Goal: Task Accomplishment & Management: Use online tool/utility

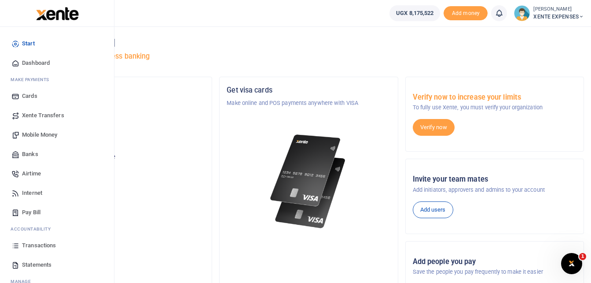
click at [42, 247] on span "Transactions" at bounding box center [39, 245] width 34 height 9
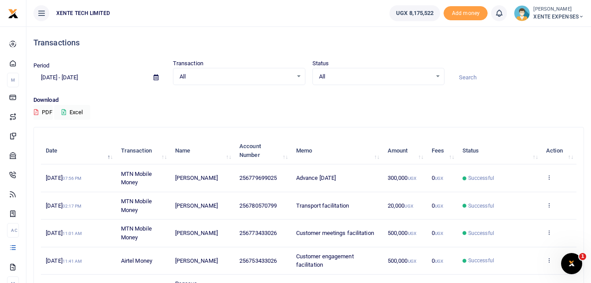
click at [155, 76] on icon at bounding box center [156, 77] width 5 height 6
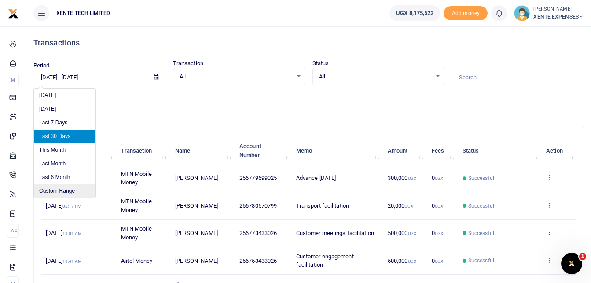
click at [60, 192] on li "Custom Range" at bounding box center [65, 191] width 62 height 14
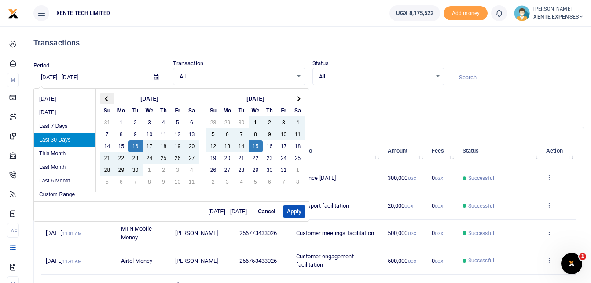
click at [108, 98] on span at bounding box center [107, 98] width 5 height 5
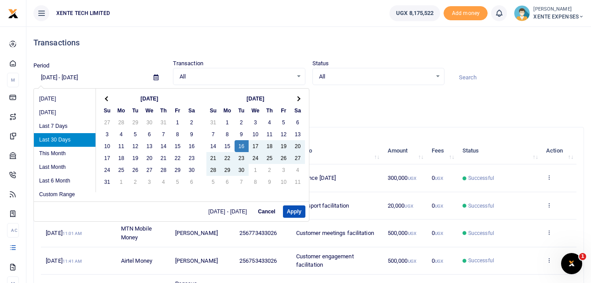
click at [108, 98] on span at bounding box center [107, 98] width 5 height 5
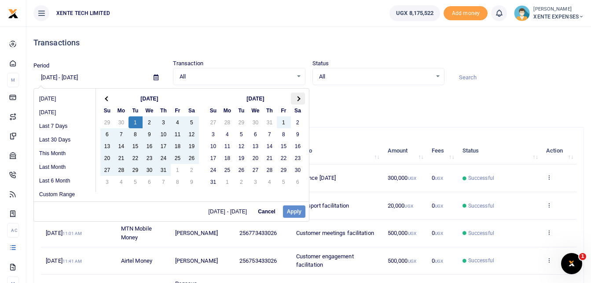
click at [297, 97] on span at bounding box center [297, 98] width 5 height 5
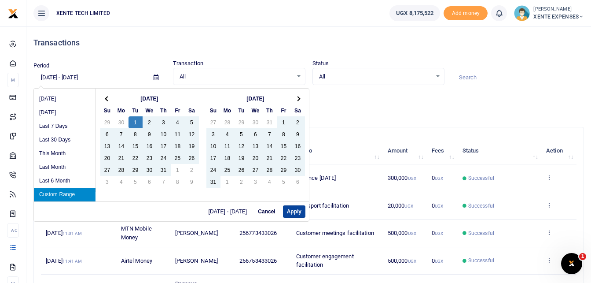
click at [296, 212] on button "Apply" at bounding box center [294, 211] width 22 height 12
type input "07/01/2025 - 09/30/2025"
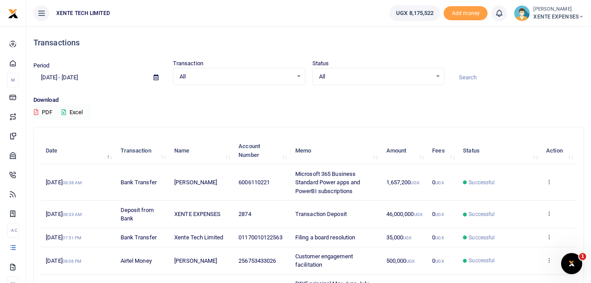
click at [79, 110] on button "Excel" at bounding box center [72, 112] width 36 height 15
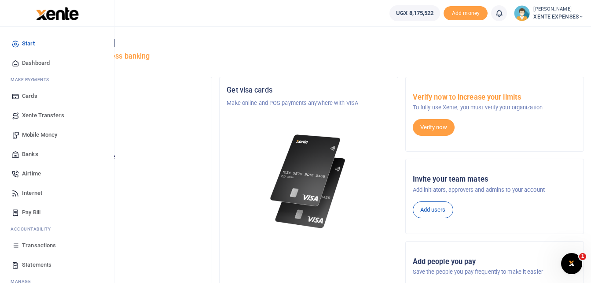
click at [27, 245] on span "Transactions" at bounding box center [39, 245] width 34 height 9
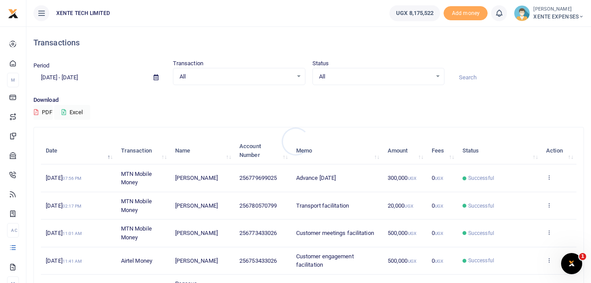
click at [155, 76] on div at bounding box center [295, 141] width 591 height 283
click at [153, 76] on span at bounding box center [156, 77] width 20 height 15
click at [157, 77] on icon at bounding box center [156, 77] width 5 height 6
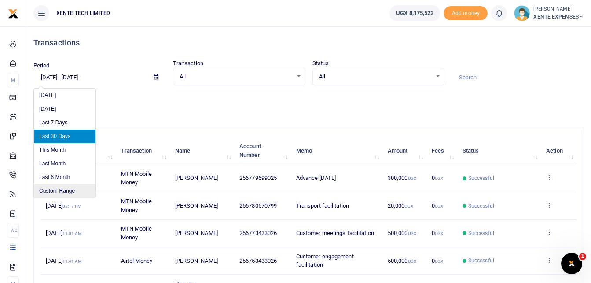
click at [69, 192] on li "Custom Range" at bounding box center [65, 191] width 62 height 14
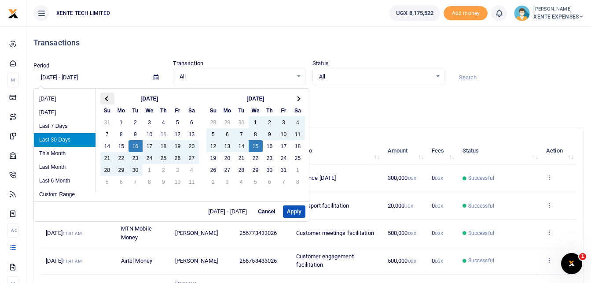
click at [106, 98] on span at bounding box center [107, 98] width 5 height 5
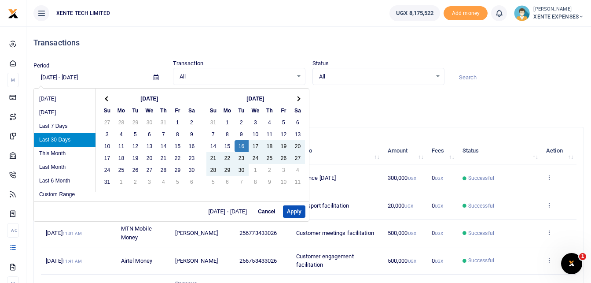
click at [106, 98] on span at bounding box center [107, 98] width 5 height 5
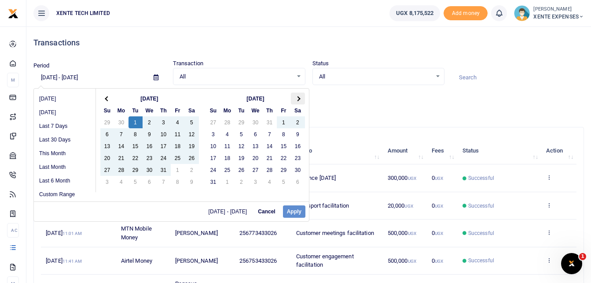
click at [299, 99] on span at bounding box center [297, 98] width 5 height 5
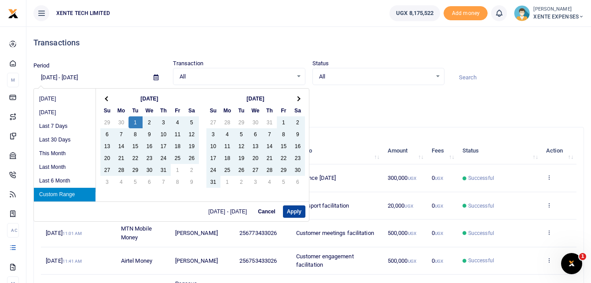
click at [292, 212] on button "Apply" at bounding box center [294, 211] width 22 height 12
type input "07/01/2025 - 09/30/2025"
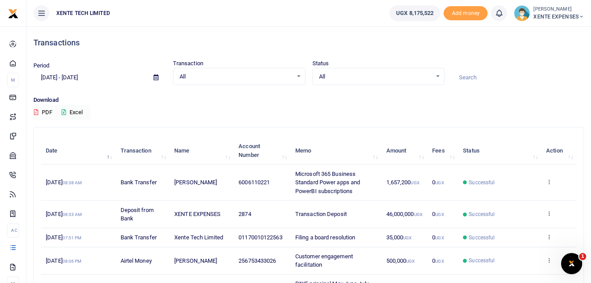
click at [47, 111] on button "PDF" at bounding box center [42, 112] width 19 height 15
